Goal: Task Accomplishment & Management: Use online tool/utility

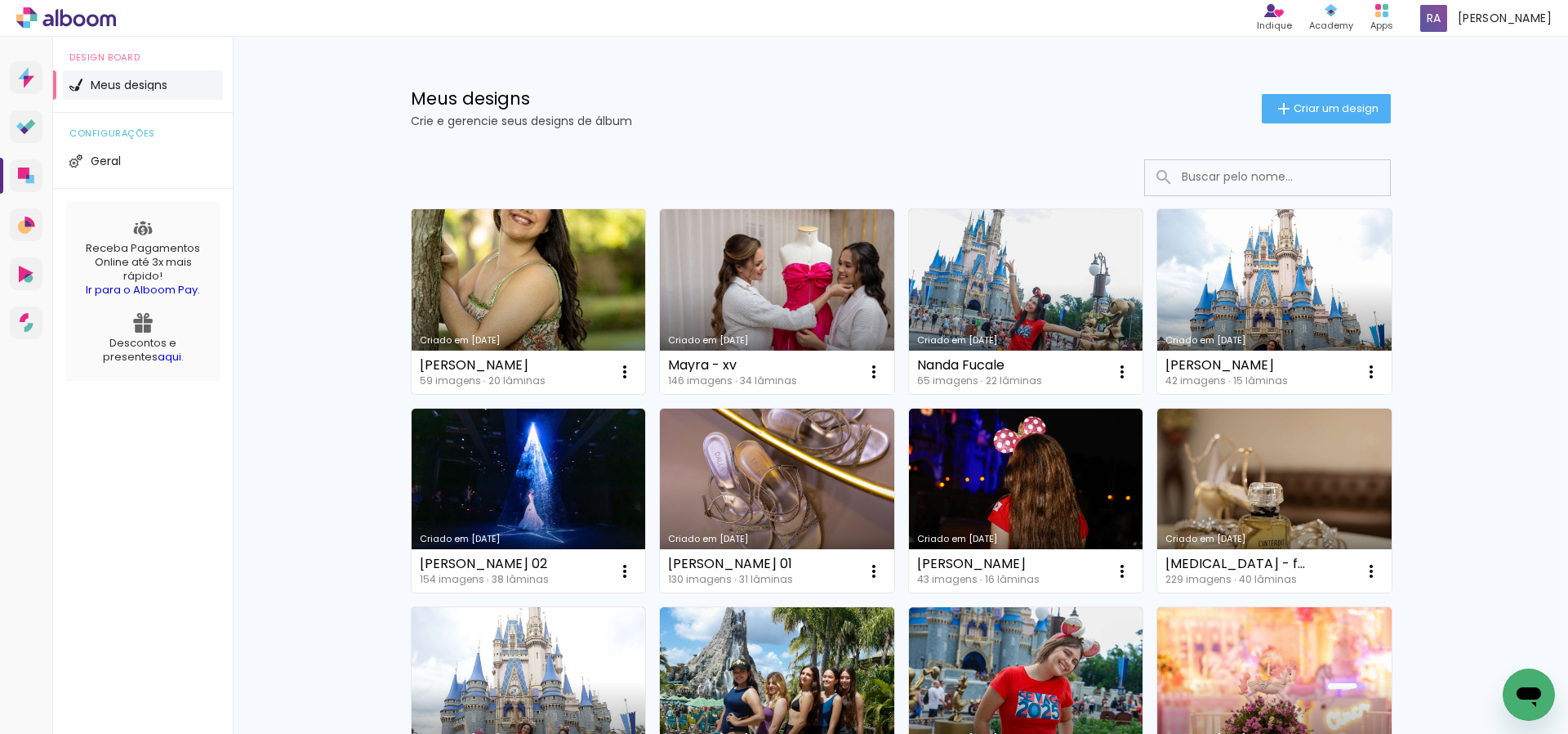
click at [533, 291] on link "Criado em [DATE]" at bounding box center [529, 301] width 235 height 184
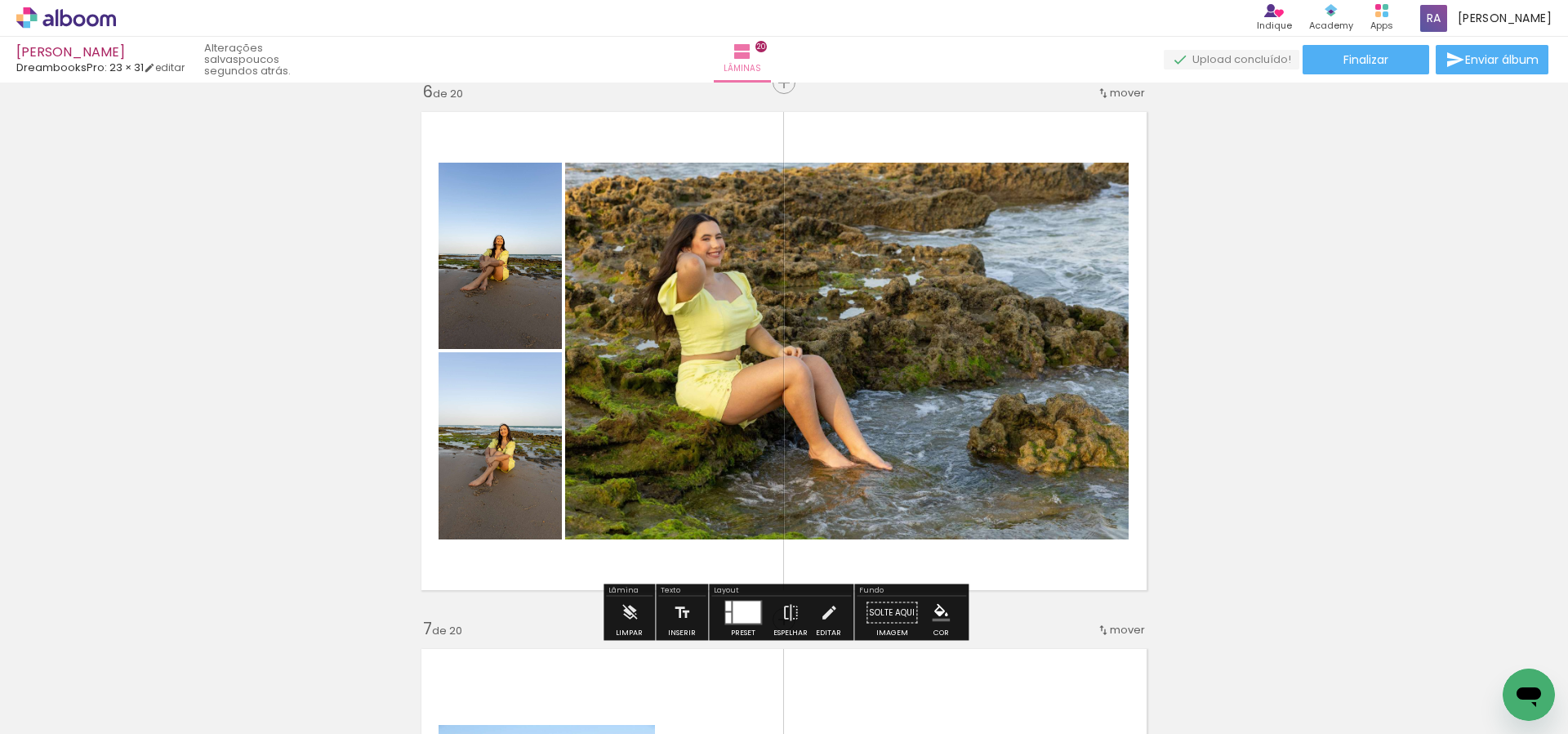
click at [69, 710] on span "Adicionar Fotos" at bounding box center [58, 712] width 49 height 18
click at [0, 0] on input "file" at bounding box center [0, 0] width 0 height 0
click at [67, 713] on span "Adicionar Fotos" at bounding box center [58, 712] width 49 height 18
click at [0, 0] on input "file" at bounding box center [0, 0] width 0 height 0
click at [53, 717] on span "Adicionar Fotos" at bounding box center [58, 712] width 49 height 18
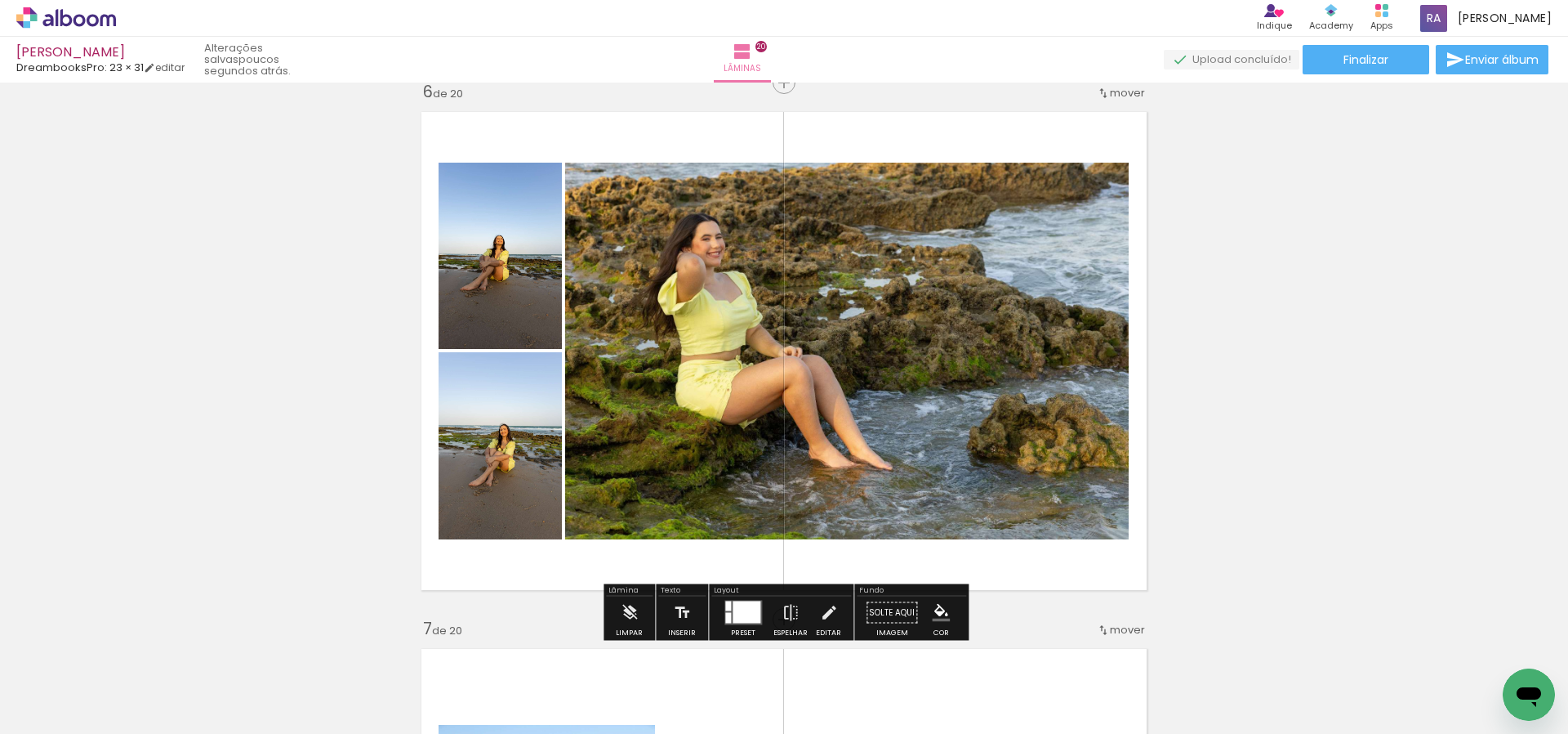
click at [0, 0] on input "file" at bounding box center [0, 0] width 0 height 0
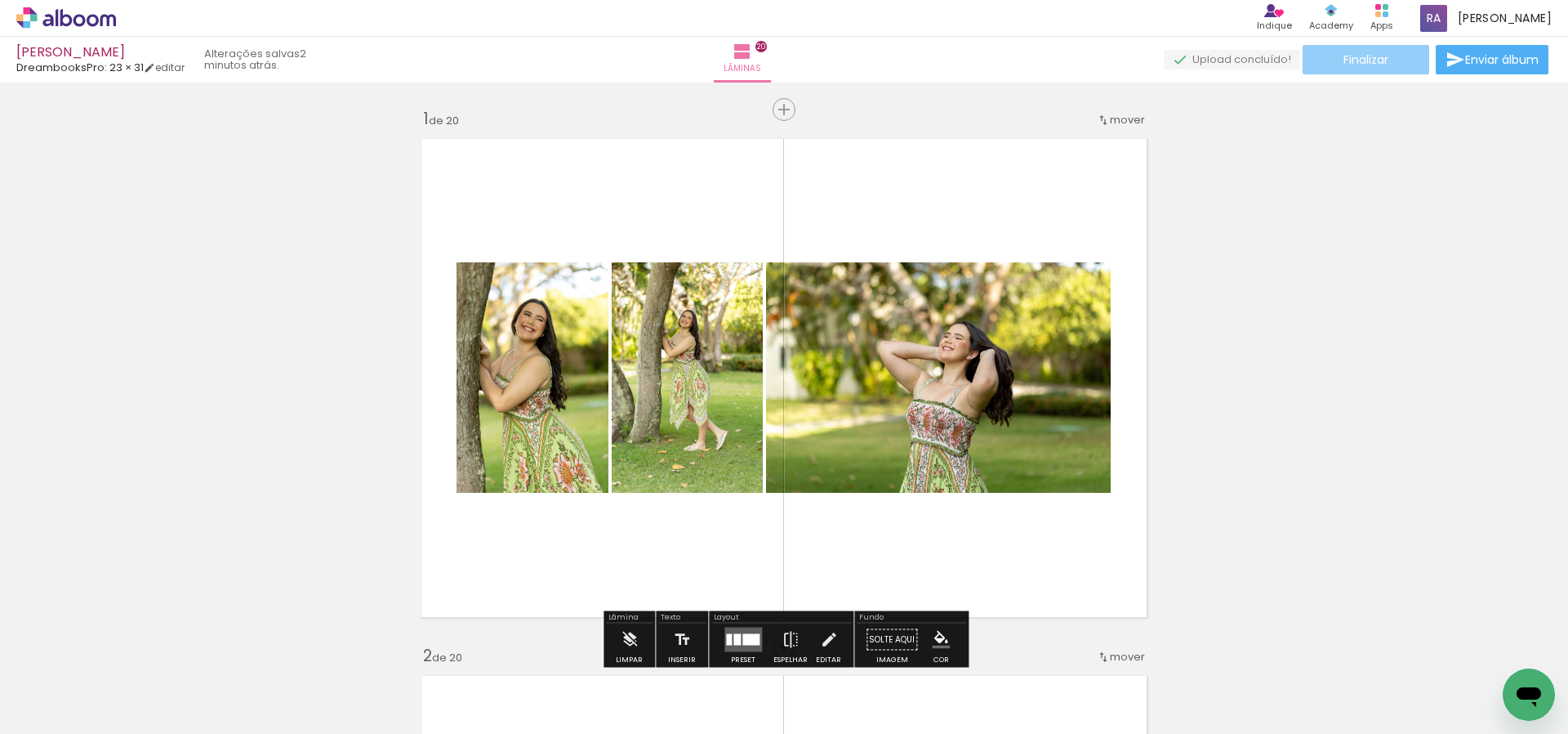
click at [1370, 61] on span "Finalizar" at bounding box center [1365, 60] width 45 height 11
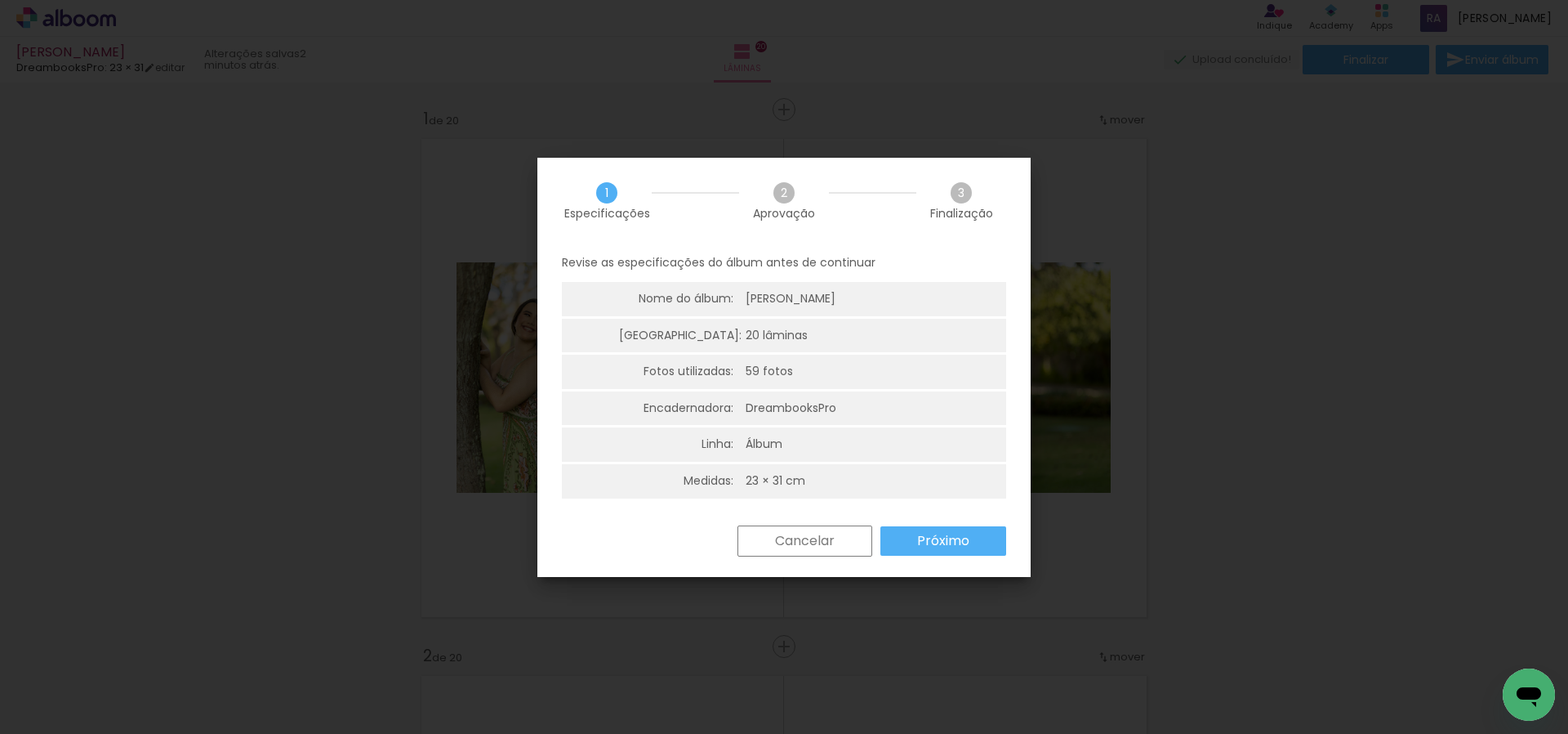
scroll to position [1, 0]
click at [0, 0] on slot "Próximo" at bounding box center [0, 0] width 0 height 0
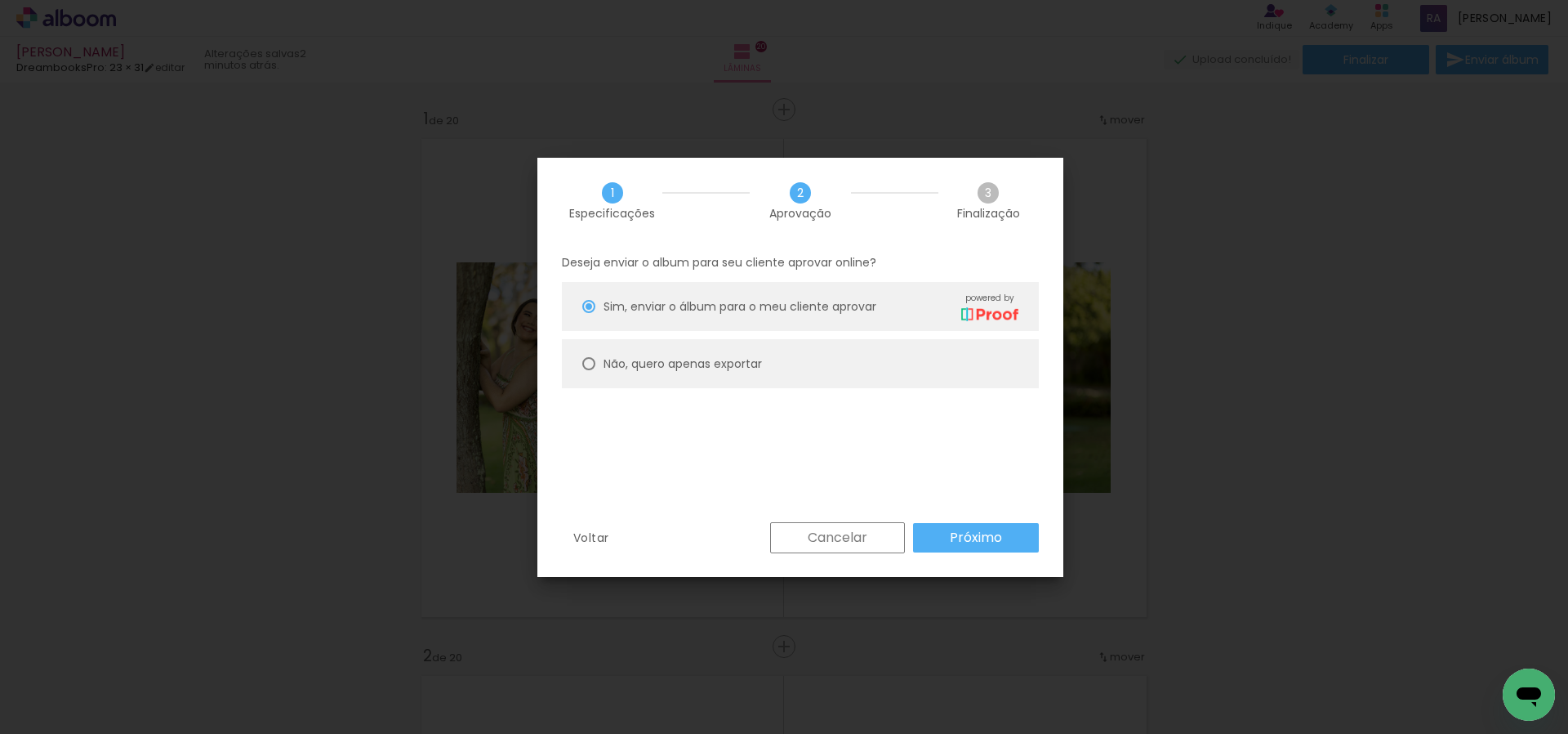
click at [0, 0] on slot "Não, quero apenas exportar" at bounding box center [0, 0] width 0 height 0
type paper-radio-button "on"
click at [0, 0] on slot "Próximo" at bounding box center [0, 0] width 0 height 0
type input "Alta, 300 DPI"
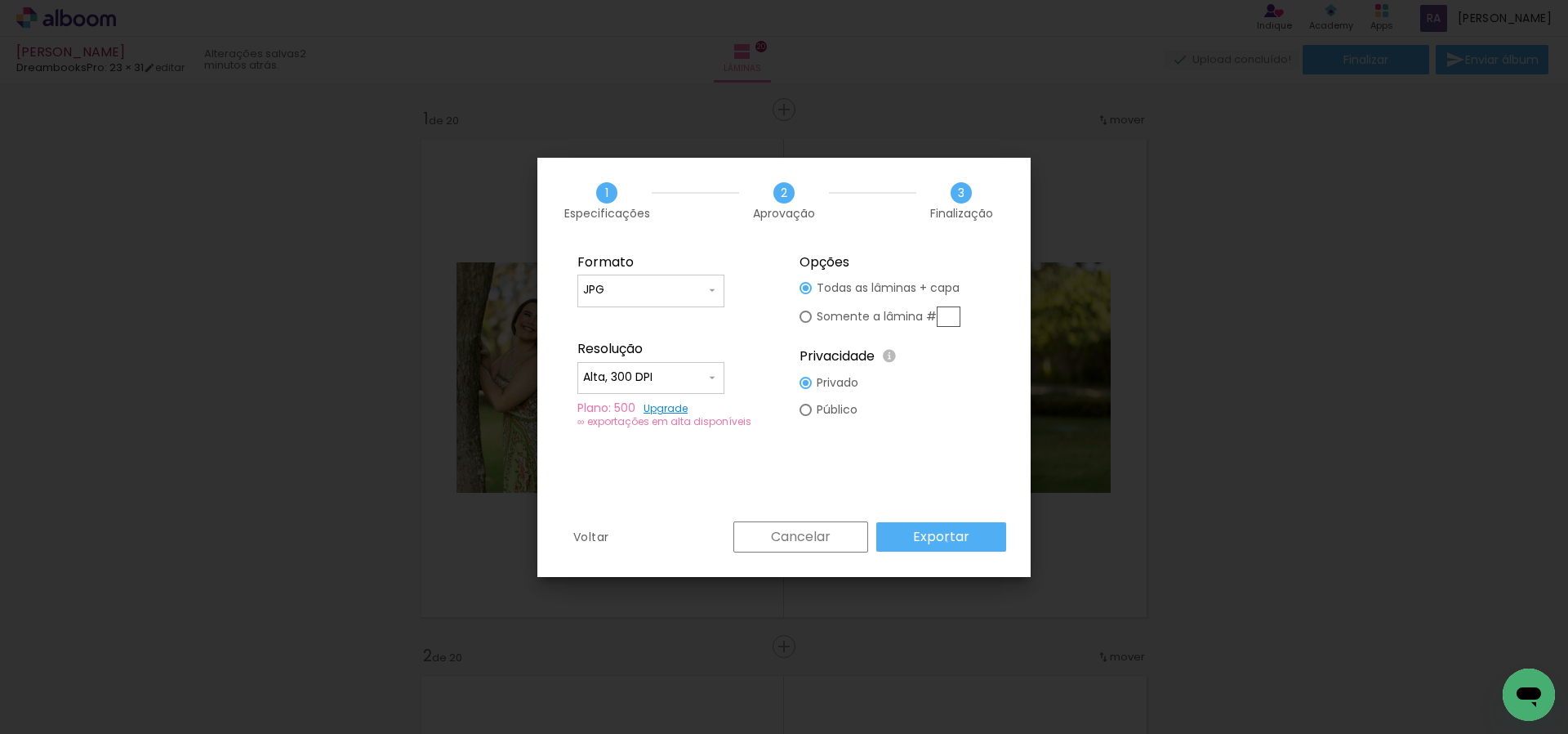
click at [0, 0] on slot "Exportar" at bounding box center [0, 0] width 0 height 0
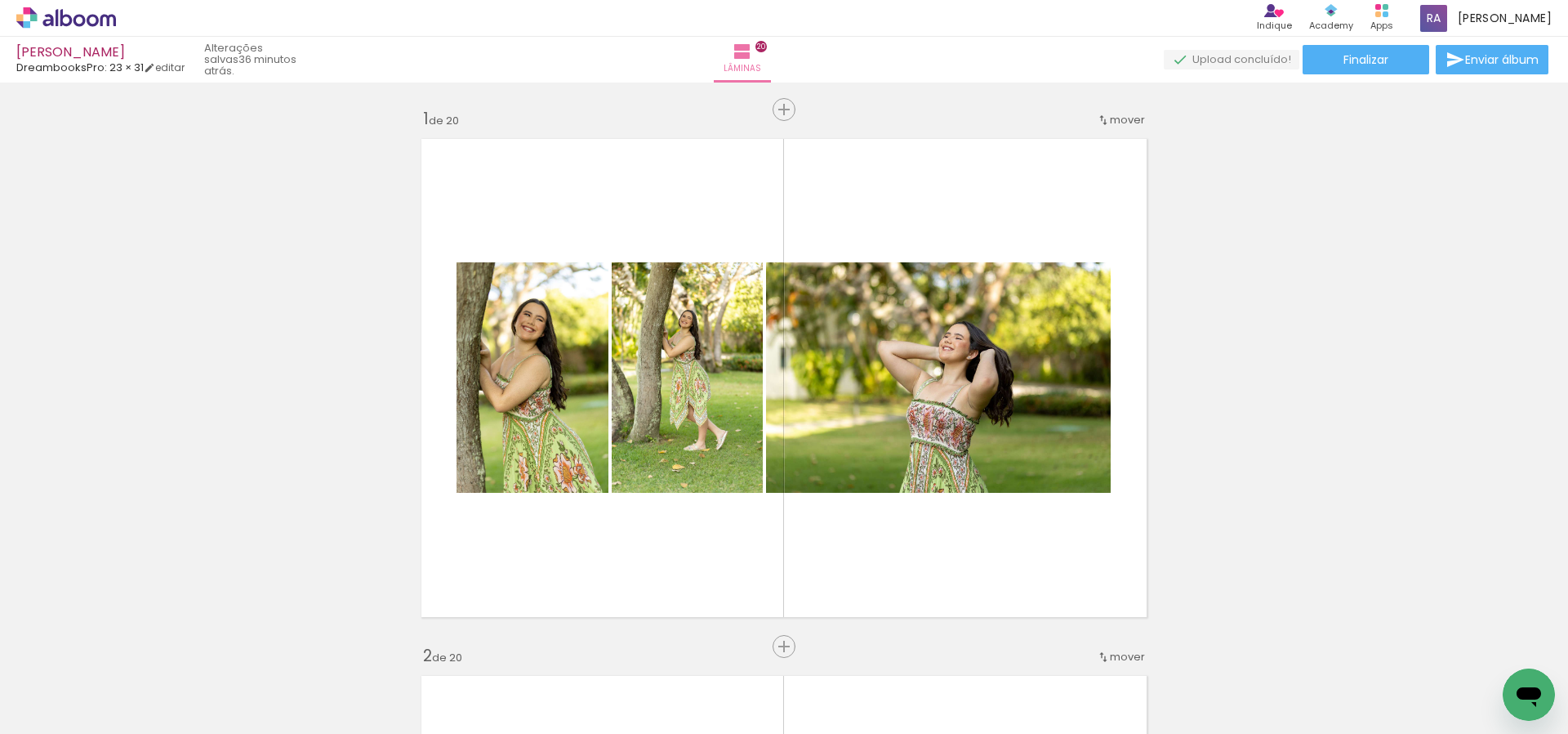
scroll to position [37, 0]
